Goal: Complete application form

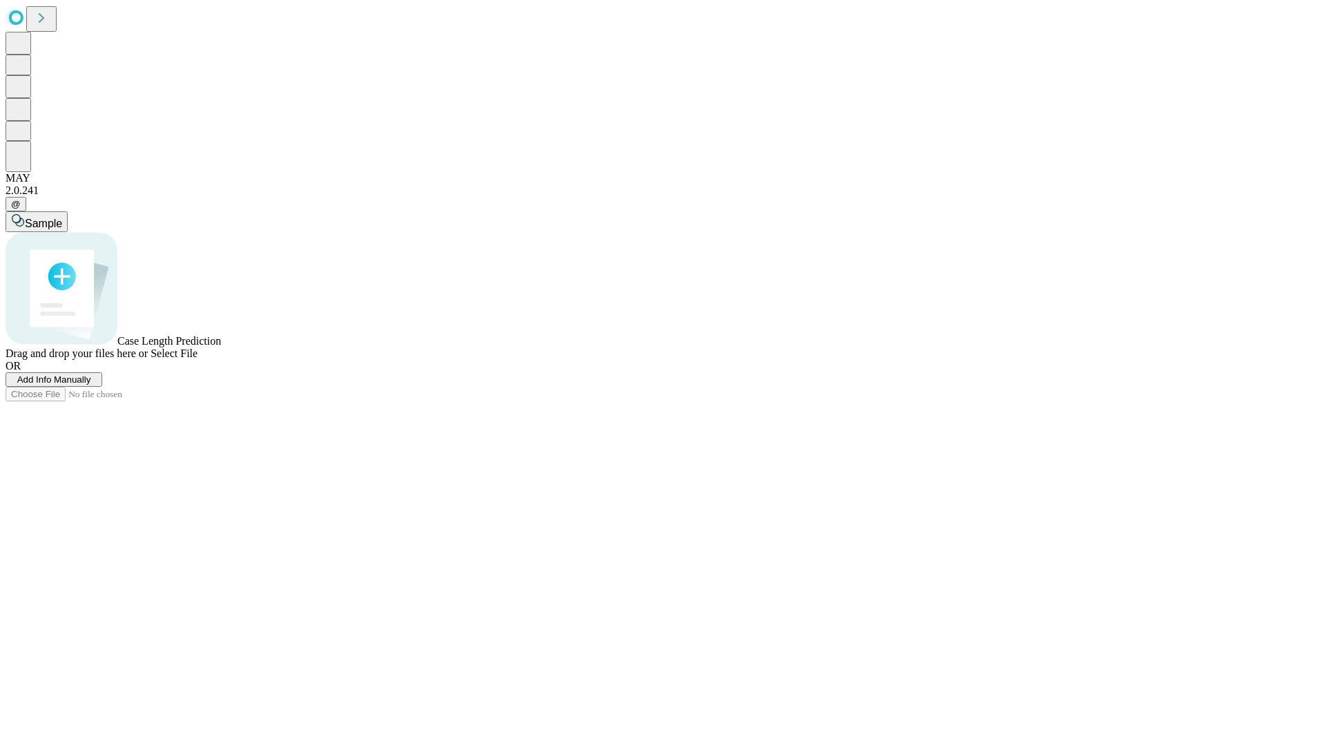
click at [91, 385] on span "Add Info Manually" at bounding box center [54, 379] width 74 height 10
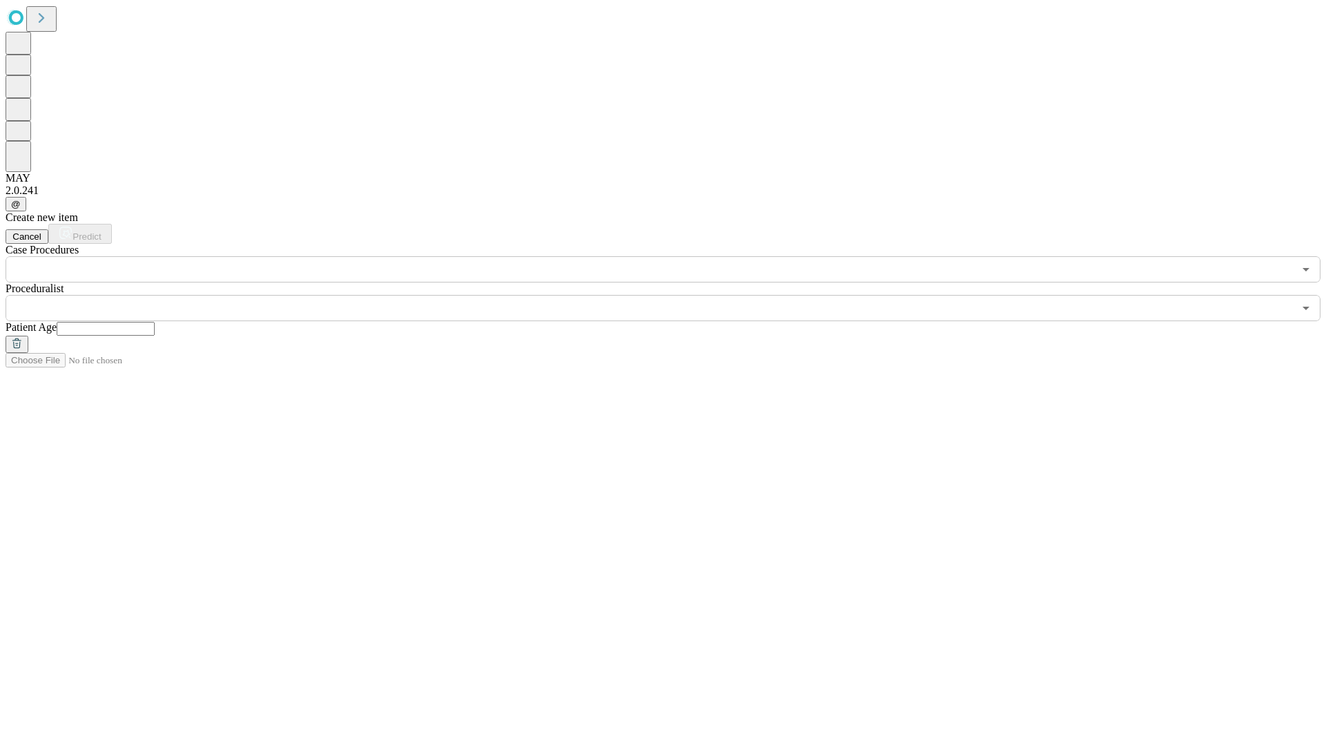
click at [155, 322] on input "text" at bounding box center [106, 329] width 98 height 14
type input "**"
click at [673, 295] on input "text" at bounding box center [650, 308] width 1288 height 26
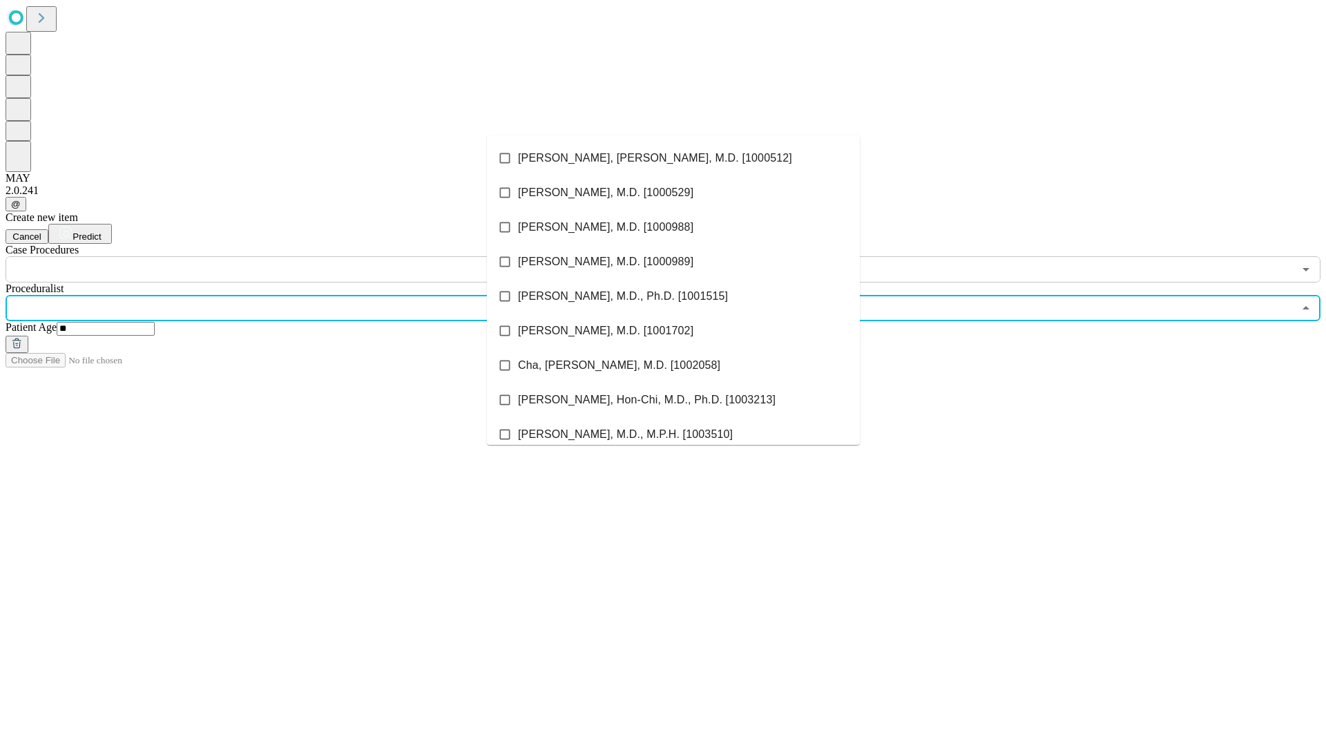
click at [674, 158] on li "[PERSON_NAME], [PERSON_NAME], M.D. [1000512]" at bounding box center [673, 158] width 373 height 35
click at [290, 256] on input "text" at bounding box center [650, 269] width 1288 height 26
